Goal: Transaction & Acquisition: Purchase product/service

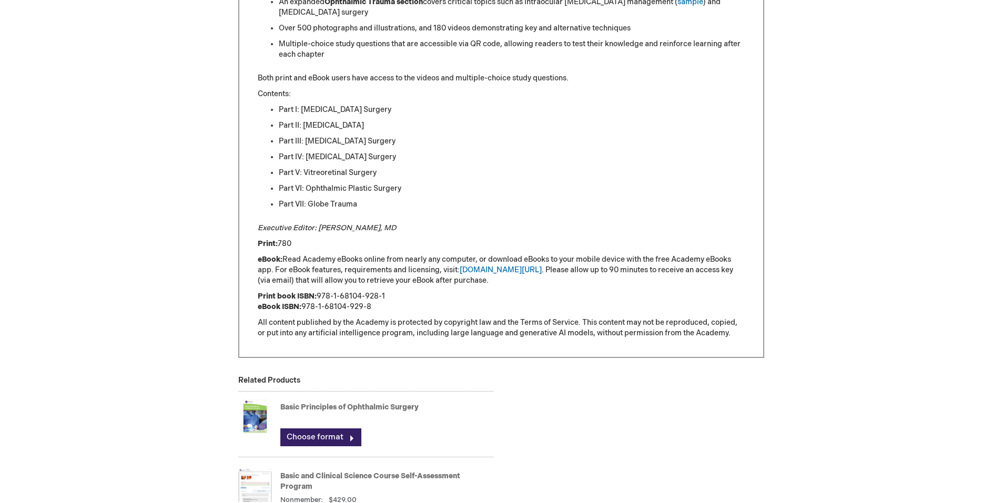
scroll to position [684, 0]
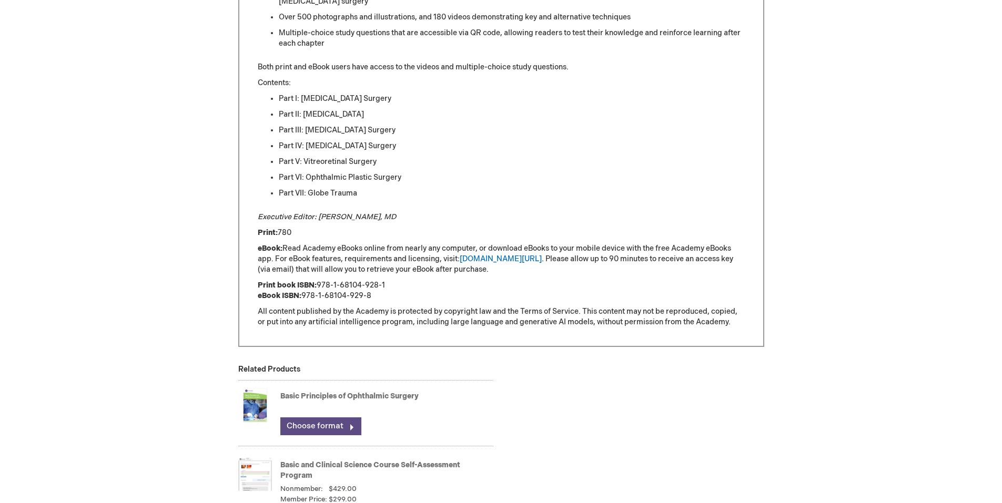
click at [336, 424] on link "Choose format" at bounding box center [320, 426] width 81 height 18
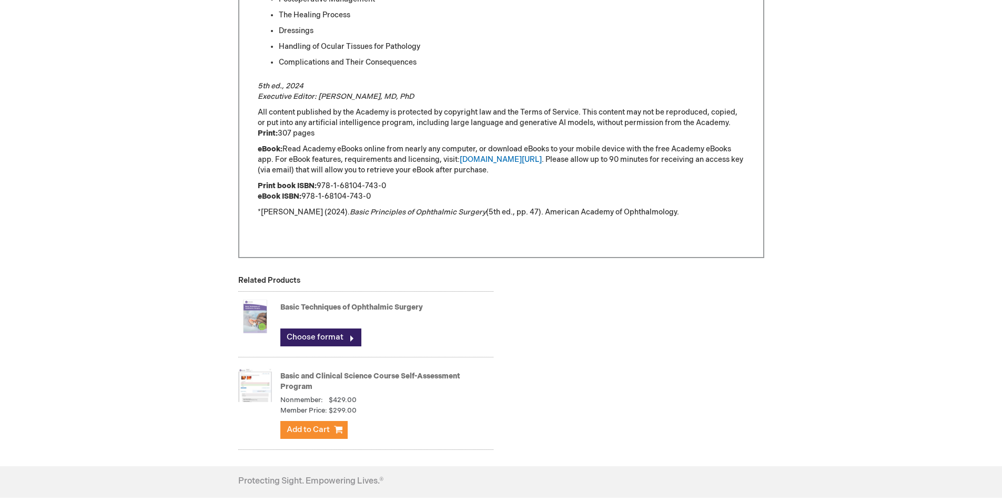
scroll to position [1104, 0]
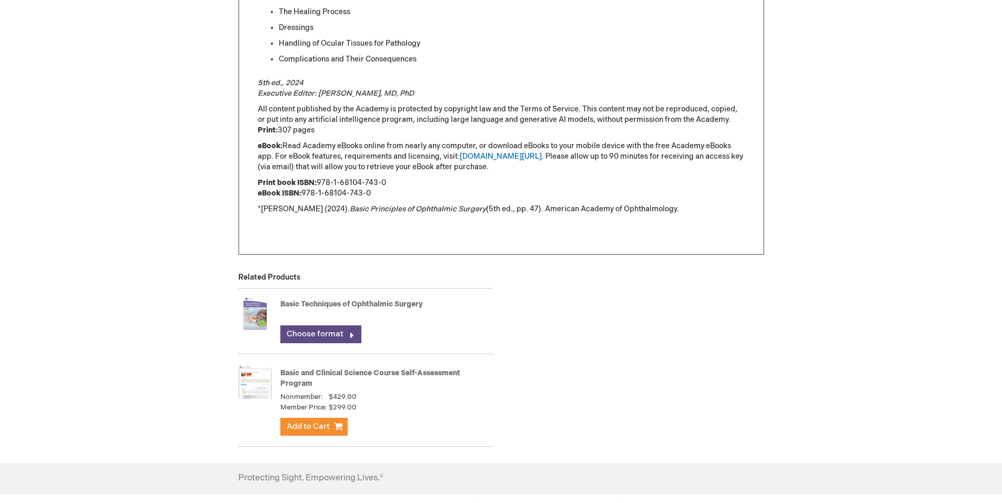
click at [336, 336] on link "Choose format" at bounding box center [320, 334] width 81 height 18
